Goal: Find specific page/section: Find specific page/section

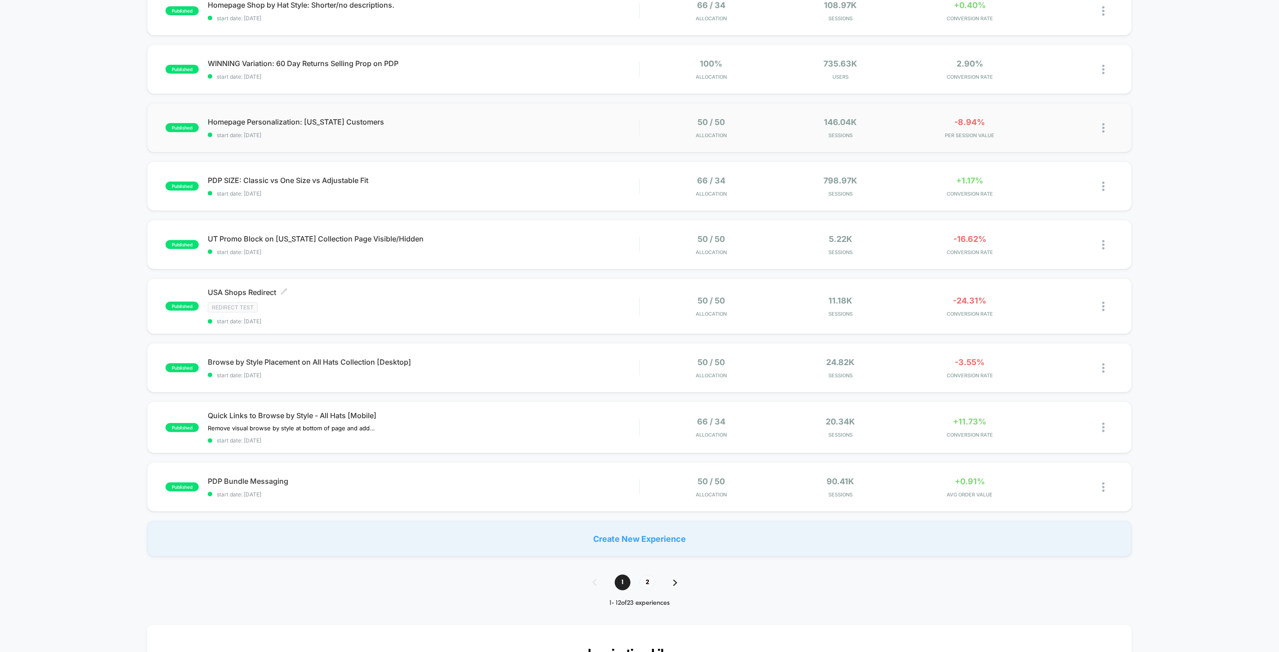
scroll to position [299, 0]
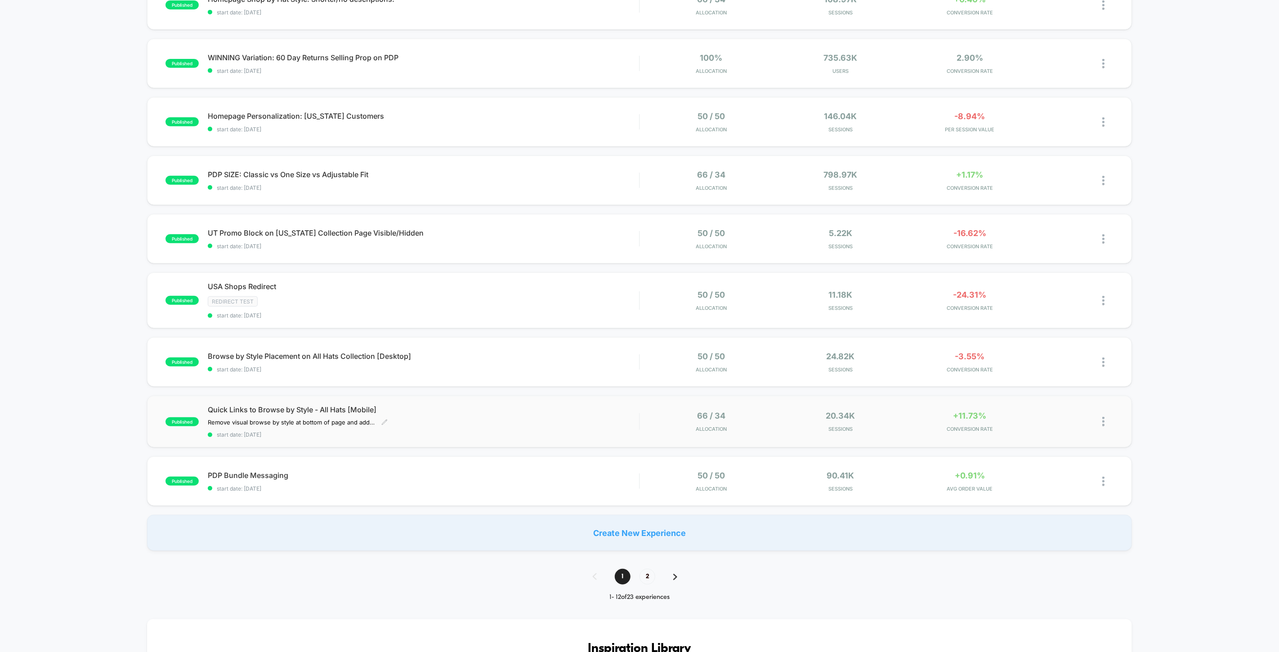
click at [290, 411] on span "Quick Links to Browse by Style - All Hats [Mobile]" at bounding box center [423, 409] width 431 height 9
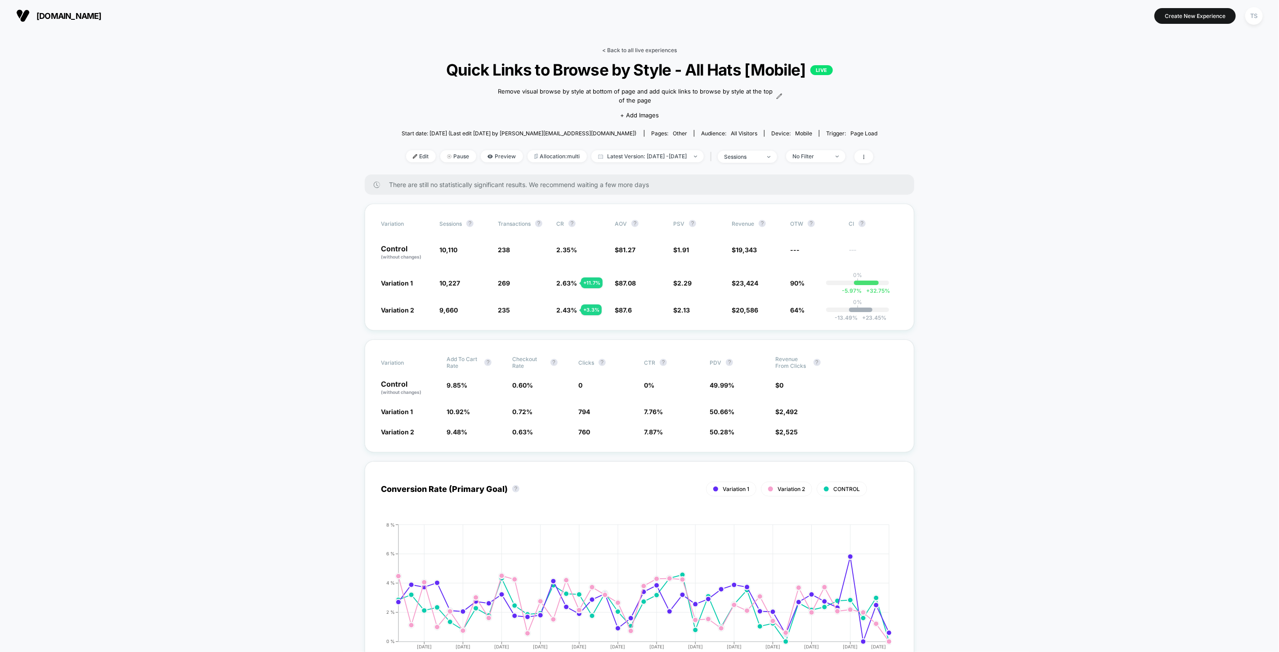
click at [639, 51] on link "< Back to all live experiences" at bounding box center [639, 50] width 75 height 7
